Goal: Information Seeking & Learning: Learn about a topic

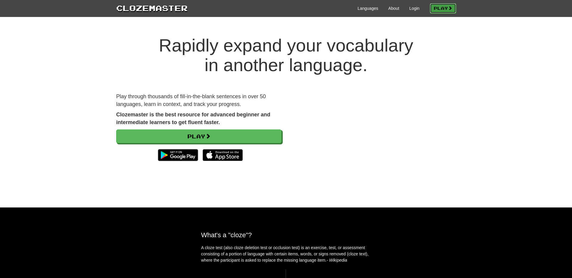
click at [433, 11] on link "Play" at bounding box center [443, 8] width 26 height 10
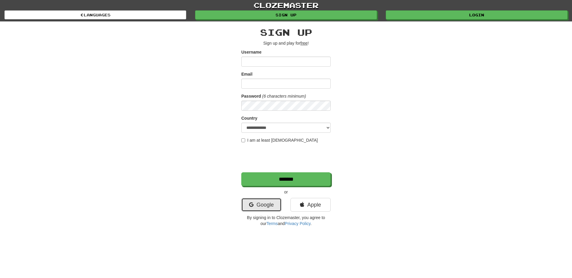
click at [255, 208] on link "Google" at bounding box center [261, 205] width 40 height 14
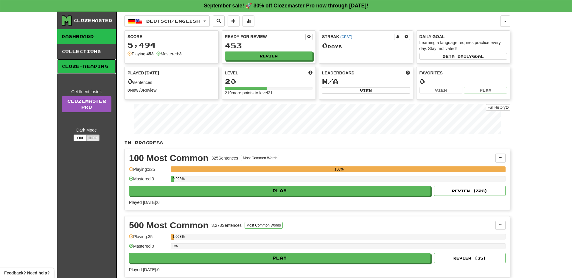
click at [85, 61] on link "Cloze-Reading" at bounding box center [86, 66] width 59 height 15
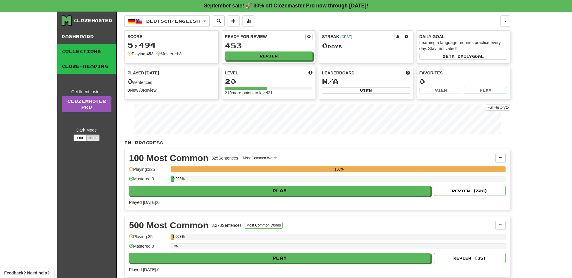
click at [86, 46] on link "Collections" at bounding box center [86, 51] width 59 height 15
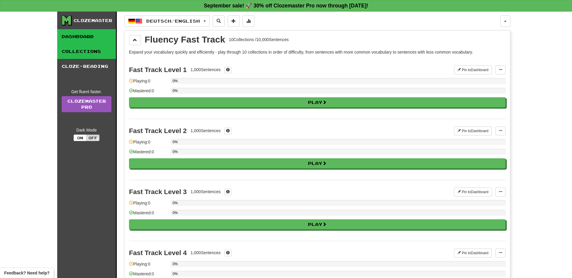
click at [86, 38] on link "Dashboard" at bounding box center [86, 36] width 59 height 15
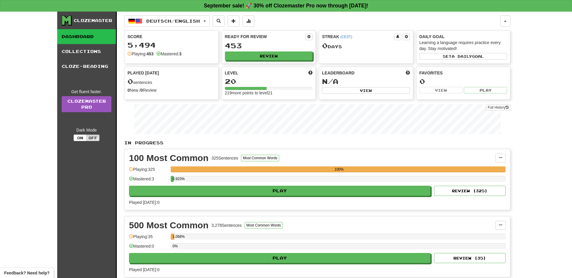
click at [91, 21] on div "Clozemaster" at bounding box center [93, 21] width 39 height 6
click at [81, 103] on link "Clozemaster Pro" at bounding box center [87, 104] width 50 height 16
